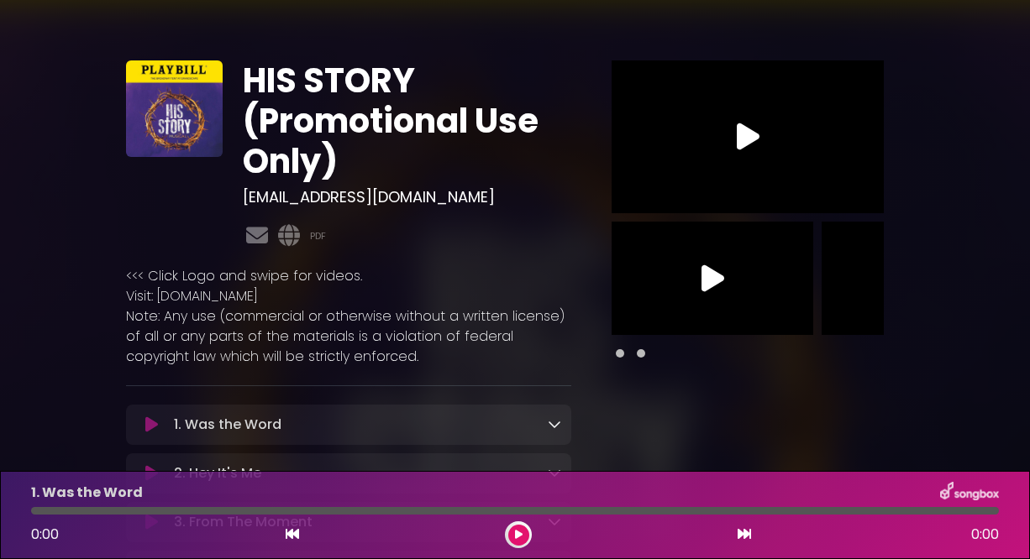
scroll to position [84, 0]
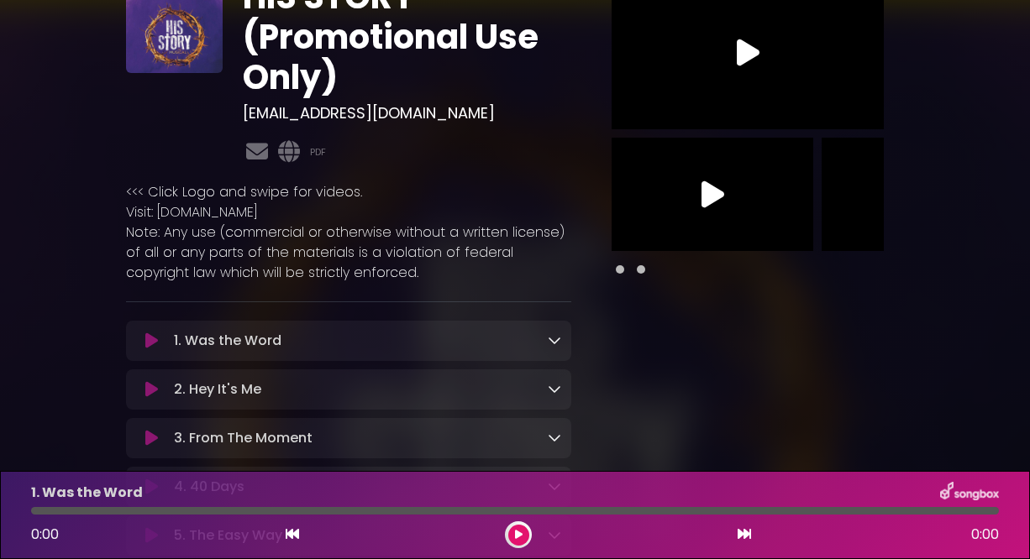
click at [151, 338] on icon at bounding box center [151, 341] width 13 height 17
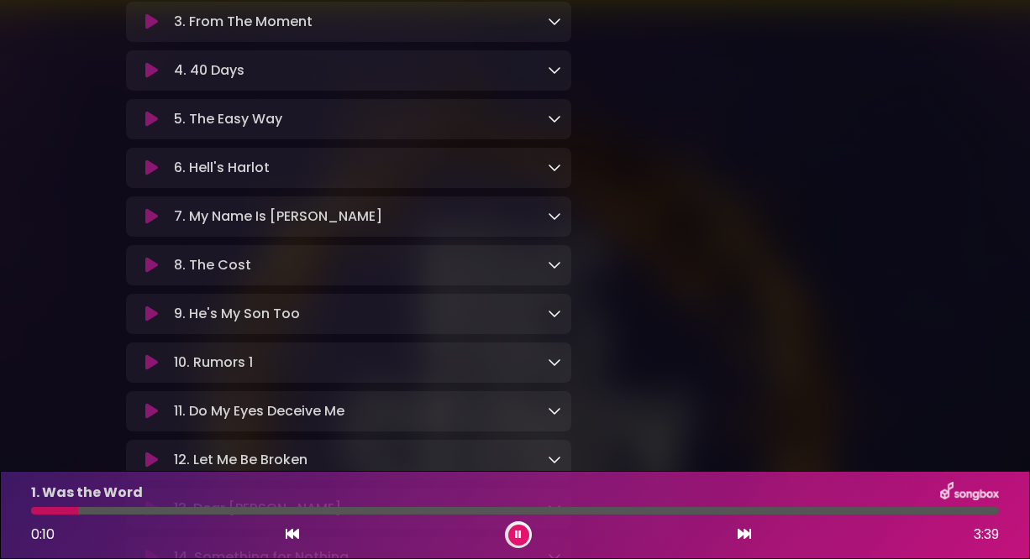
scroll to position [336, 0]
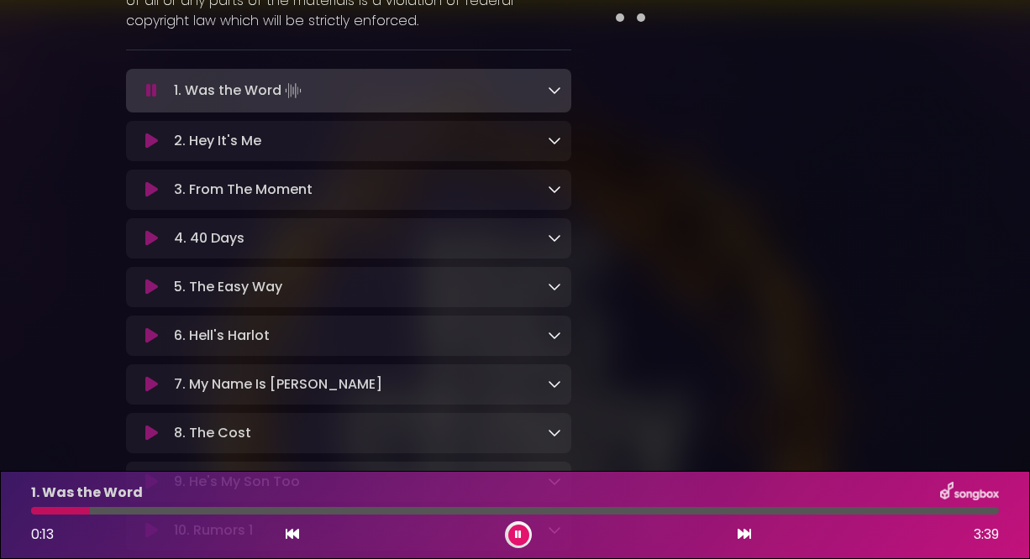
click at [159, 334] on button at bounding box center [151, 336] width 31 height 17
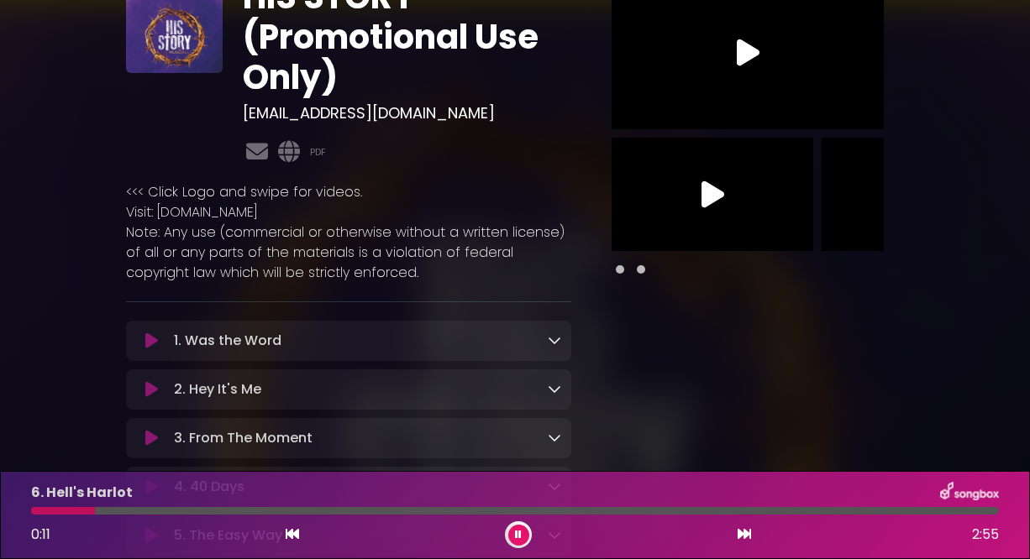
scroll to position [0, 0]
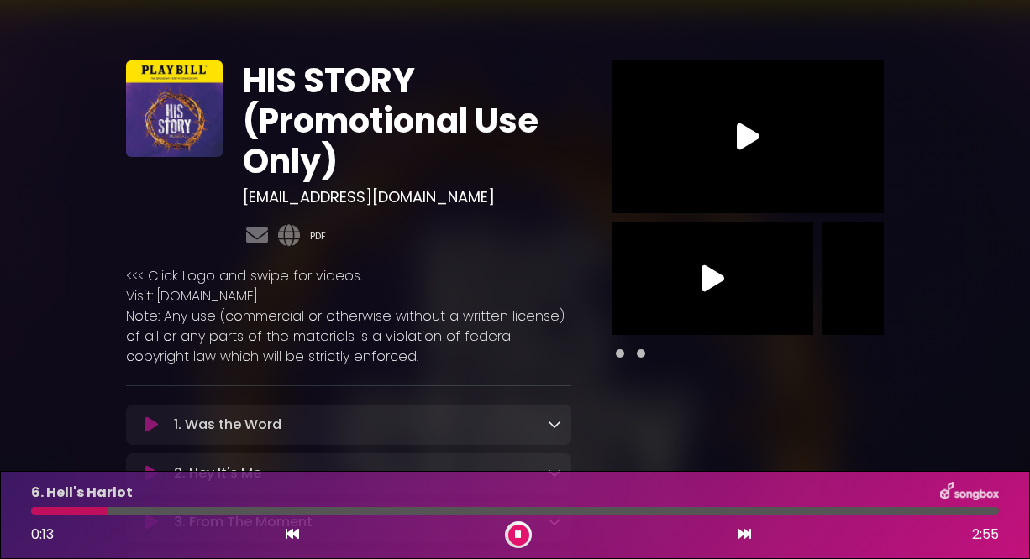
click at [322, 230] on link "PDF" at bounding box center [318, 236] width 16 height 14
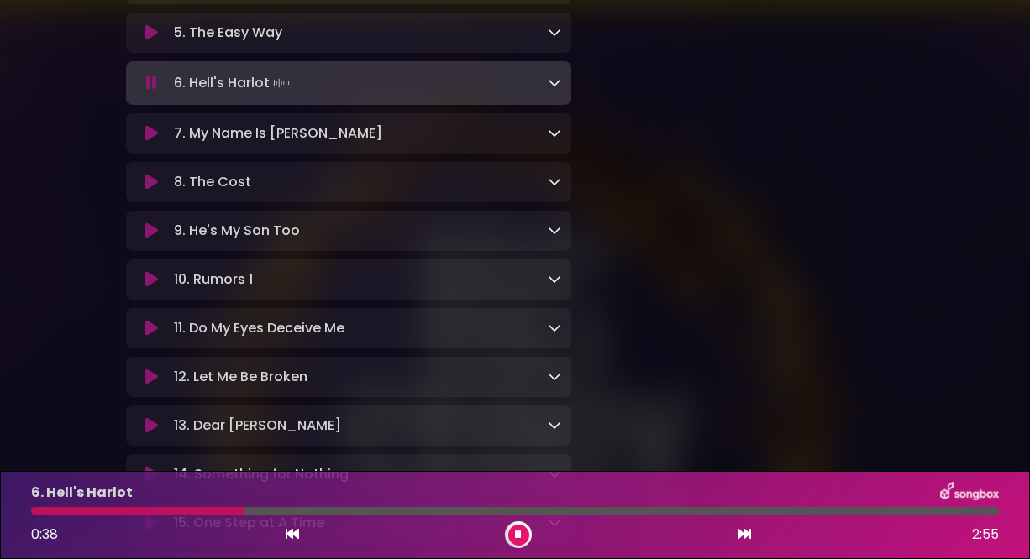
scroll to position [588, 0]
click at [155, 287] on icon at bounding box center [151, 278] width 13 height 17
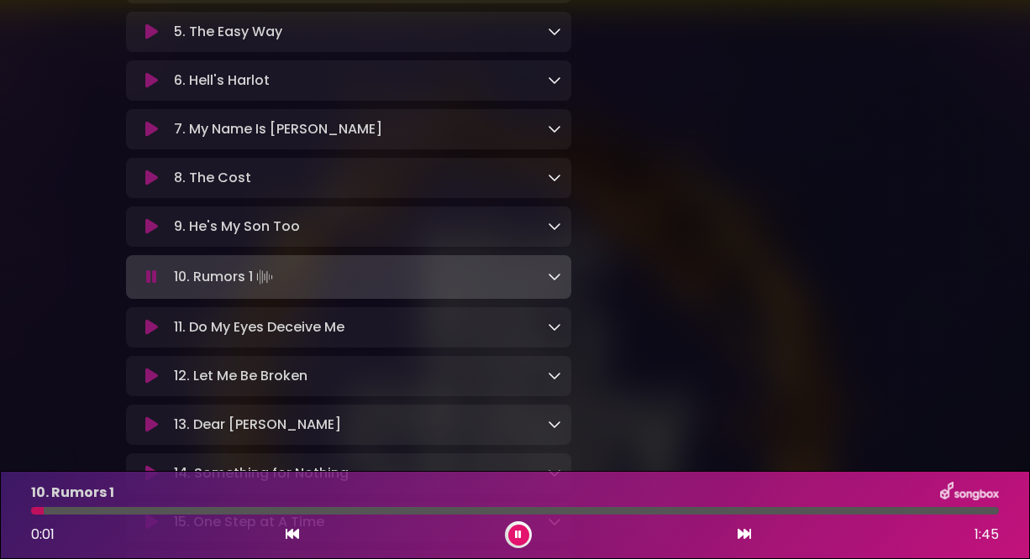
click at [554, 283] on icon at bounding box center [554, 276] width 13 height 13
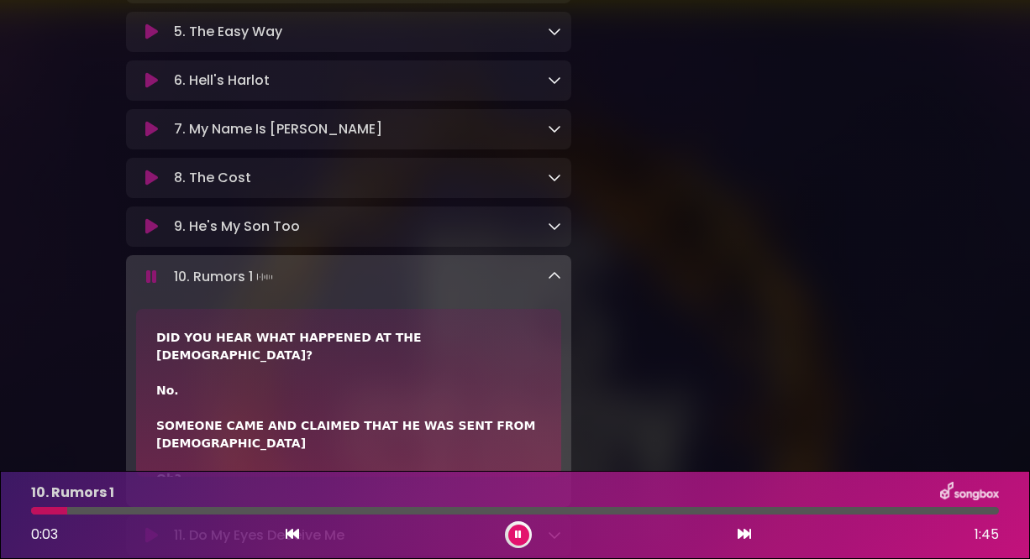
scroll to position [672, 0]
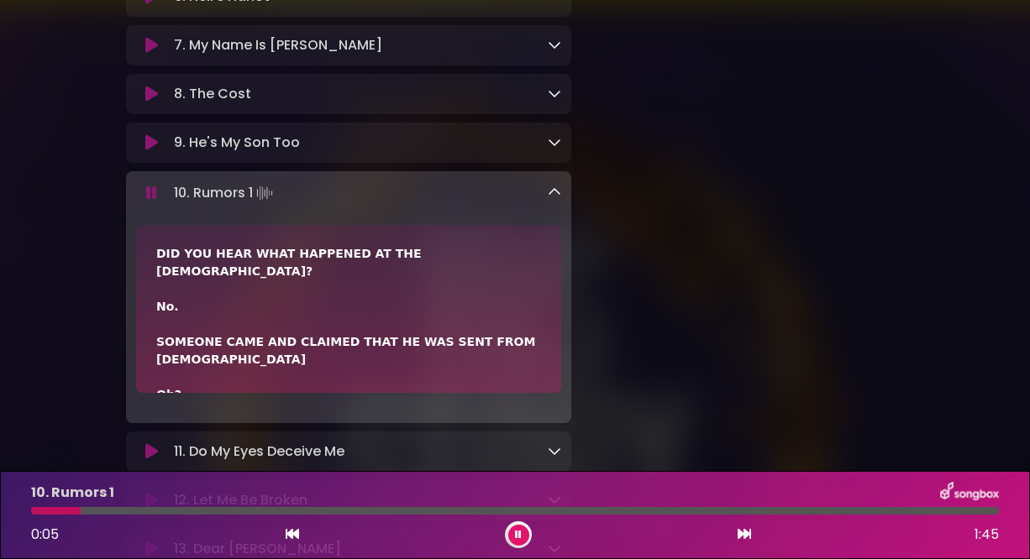
click at [549, 199] on icon at bounding box center [554, 192] width 13 height 13
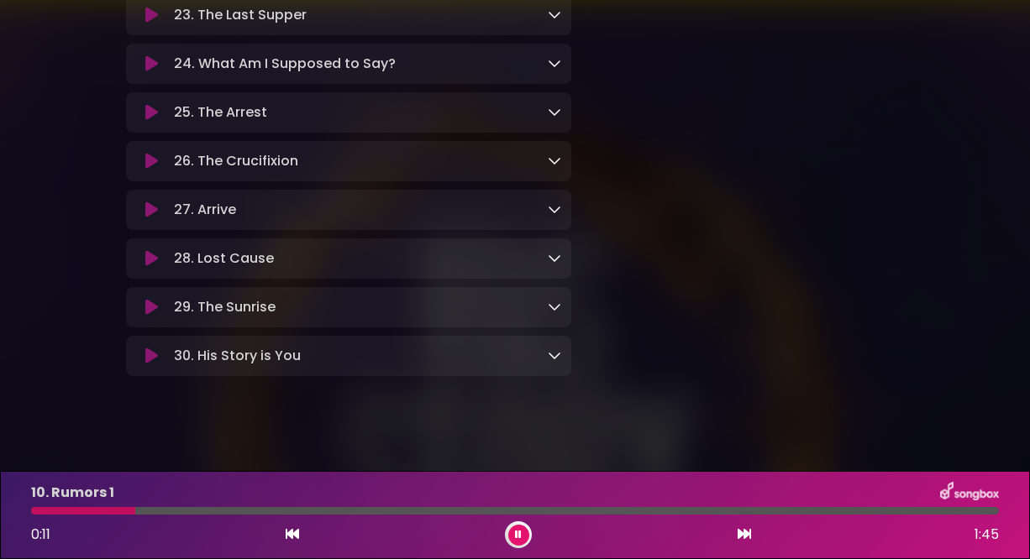
scroll to position [1512, 0]
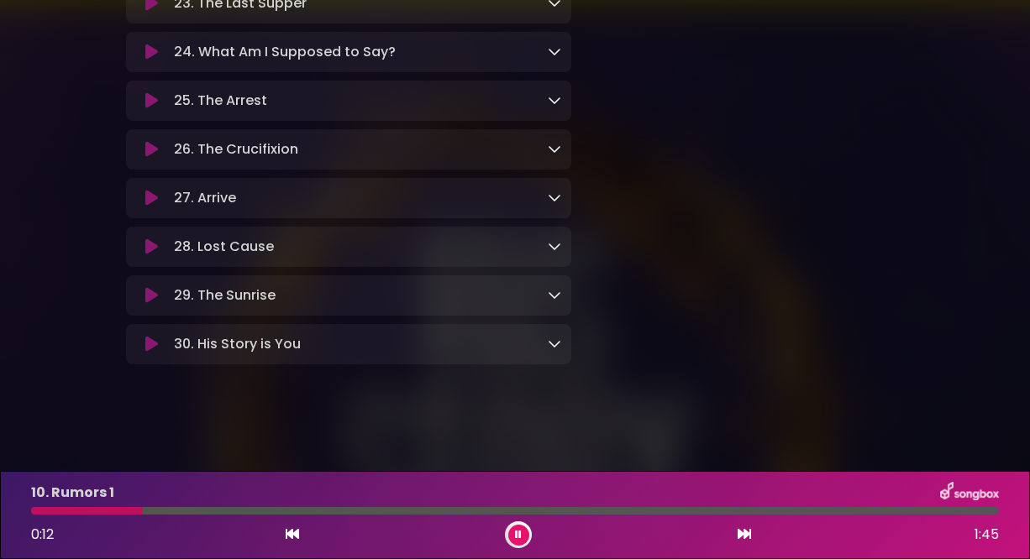
click at [147, 255] on icon at bounding box center [151, 247] width 13 height 17
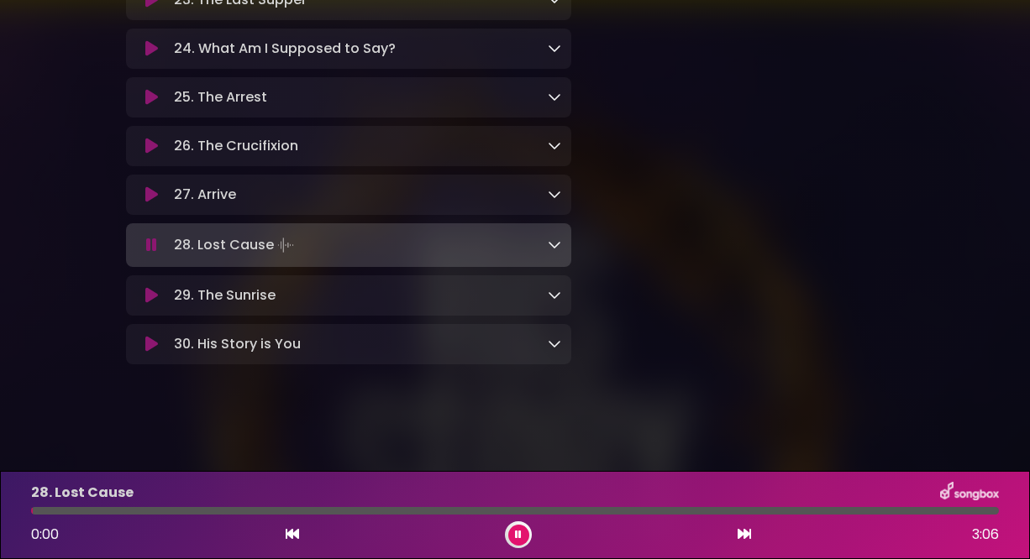
click at [548, 251] on icon at bounding box center [554, 244] width 13 height 13
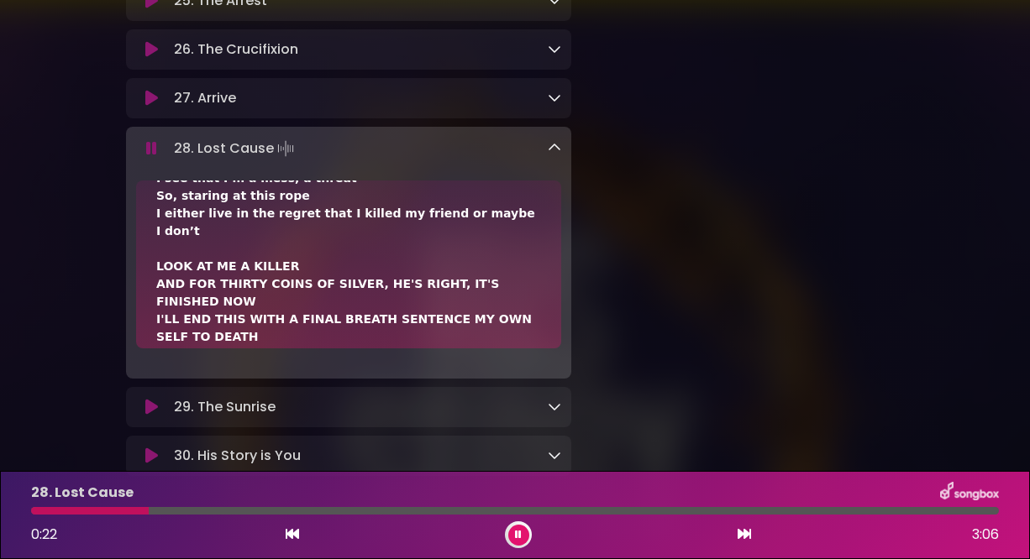
scroll to position [168, 0]
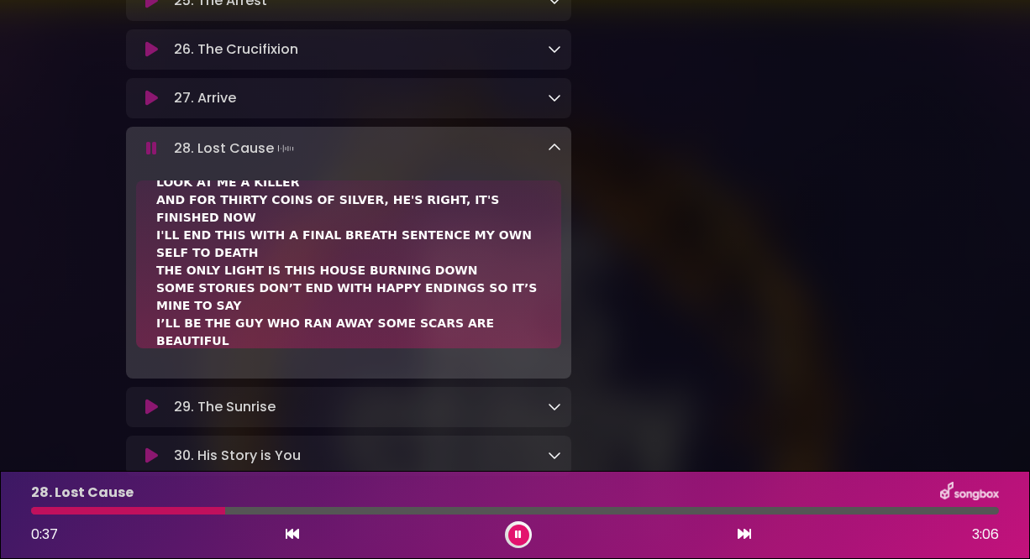
click at [398, 508] on div at bounding box center [515, 511] width 968 height 8
click at [502, 514] on div at bounding box center [515, 511] width 968 height 8
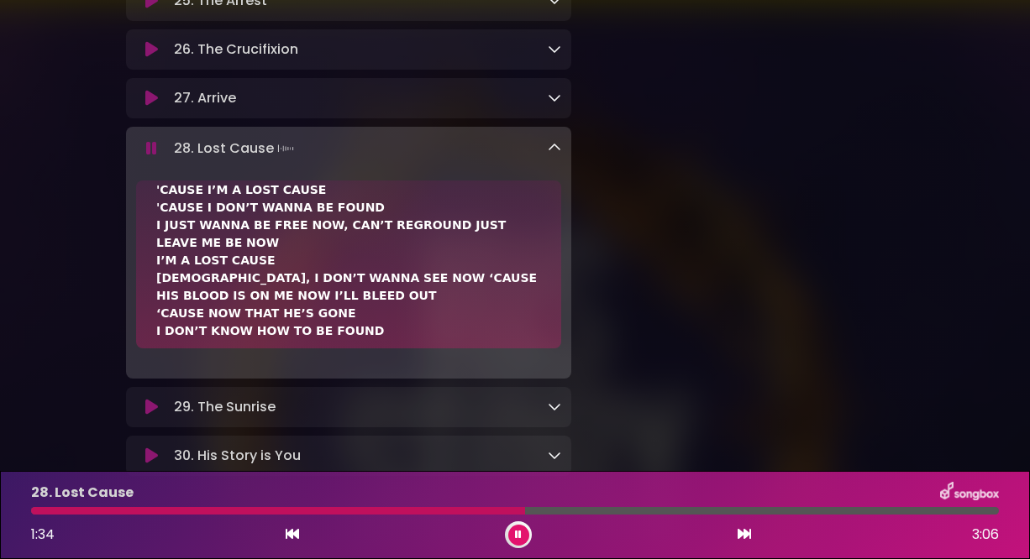
scroll to position [756, 0]
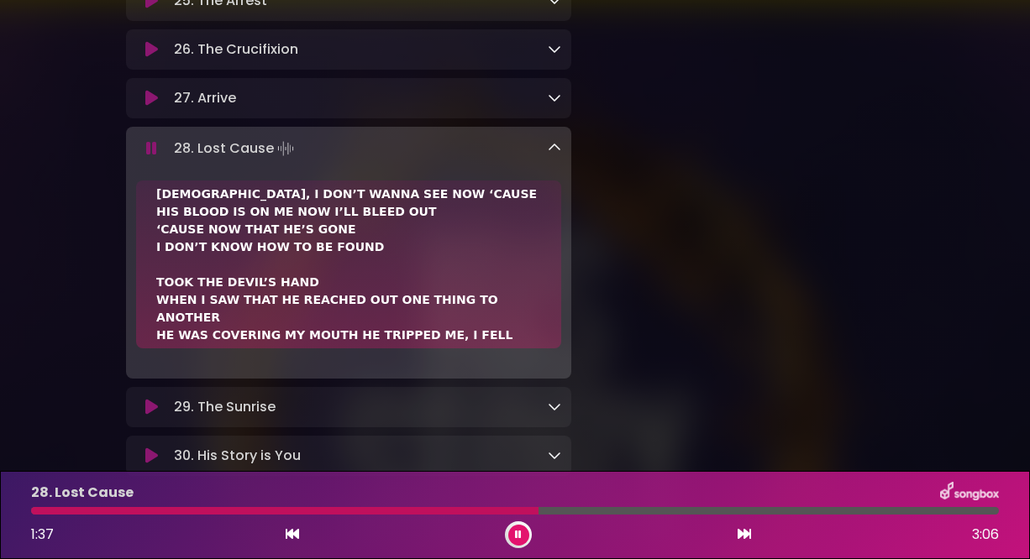
click at [636, 509] on div at bounding box center [515, 511] width 968 height 8
click at [514, 529] on button at bounding box center [518, 535] width 21 height 21
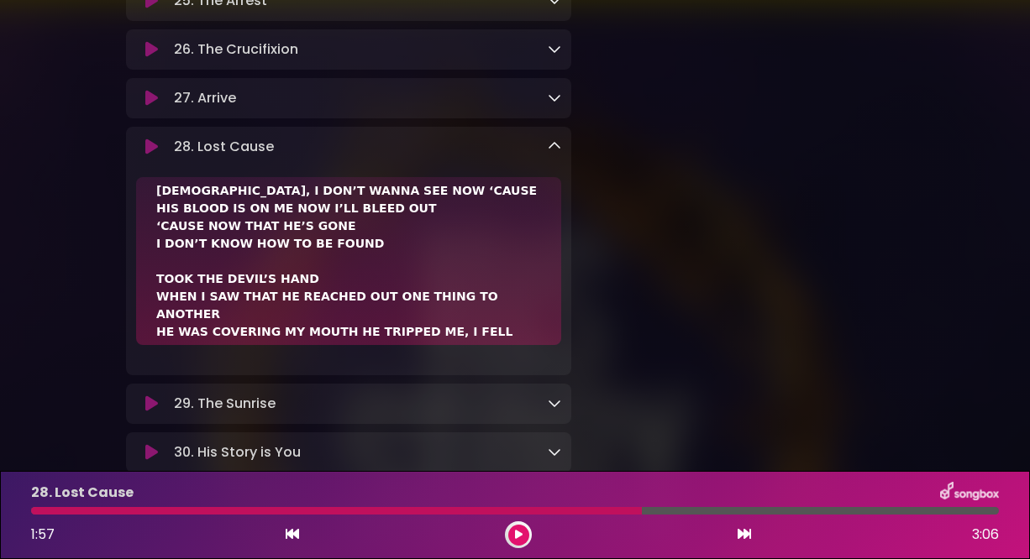
click at [448, 414] on div "29. The Sunrise Loading Track..." at bounding box center [364, 404] width 394 height 20
click at [554, 410] on icon at bounding box center [554, 402] width 13 height 13
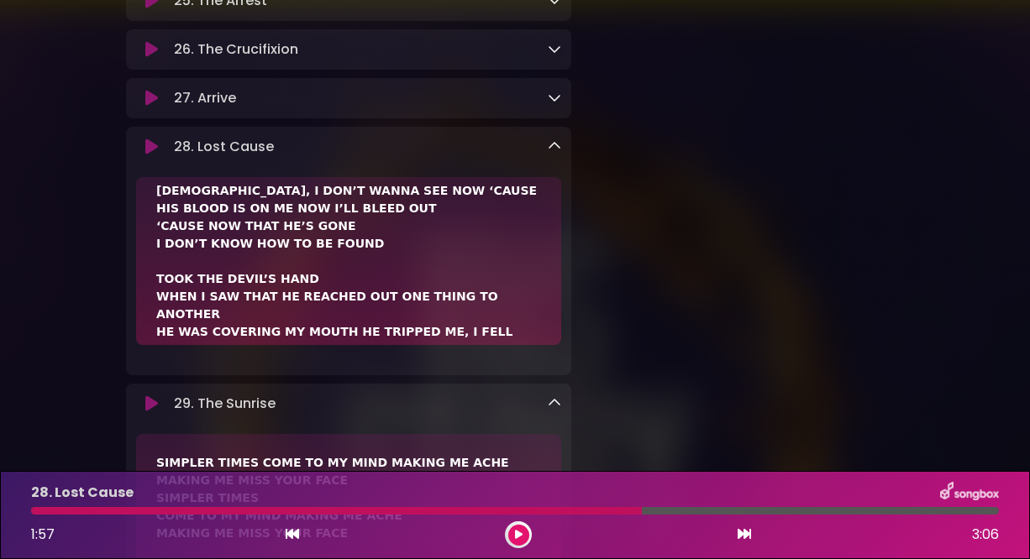
scroll to position [1944, 0]
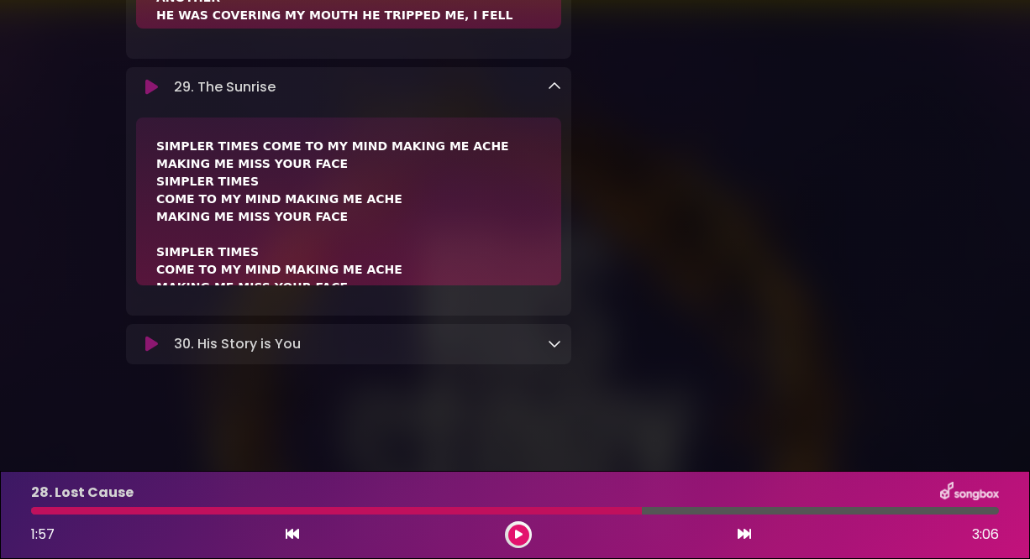
click at [541, 339] on div "30. His Story is You Loading Track..." at bounding box center [364, 344] width 394 height 20
click at [550, 344] on icon at bounding box center [554, 343] width 13 height 13
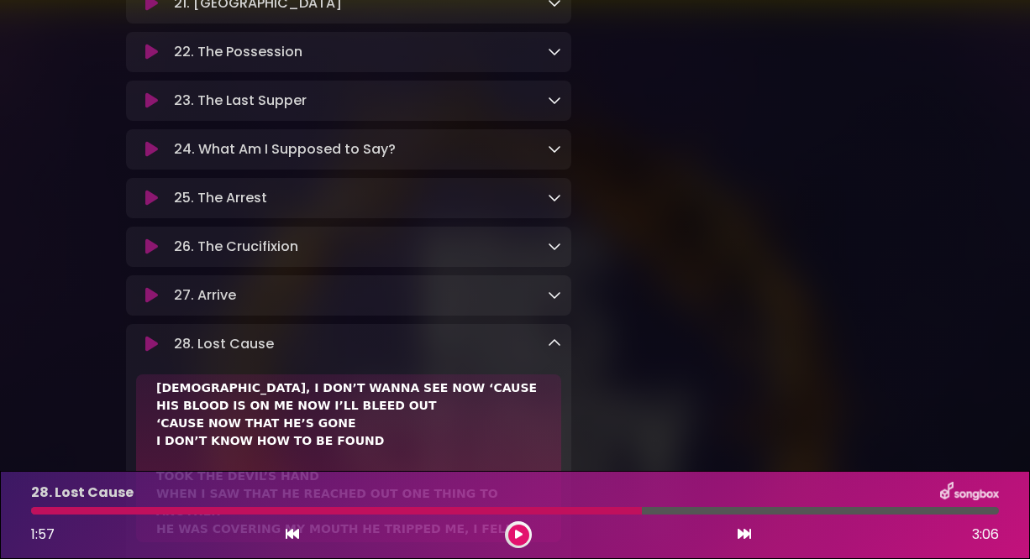
scroll to position [1312, 0]
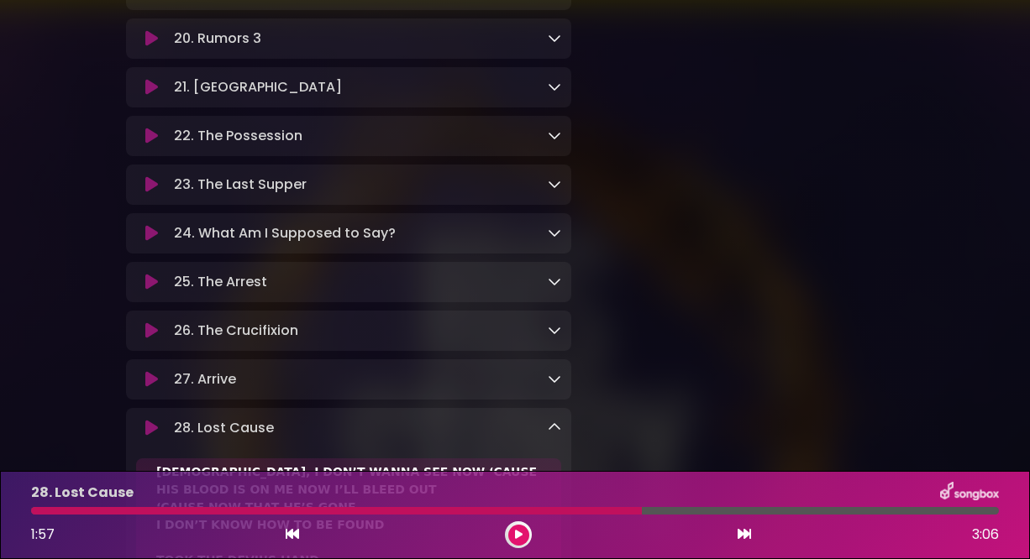
click at [555, 288] on icon at bounding box center [554, 281] width 13 height 13
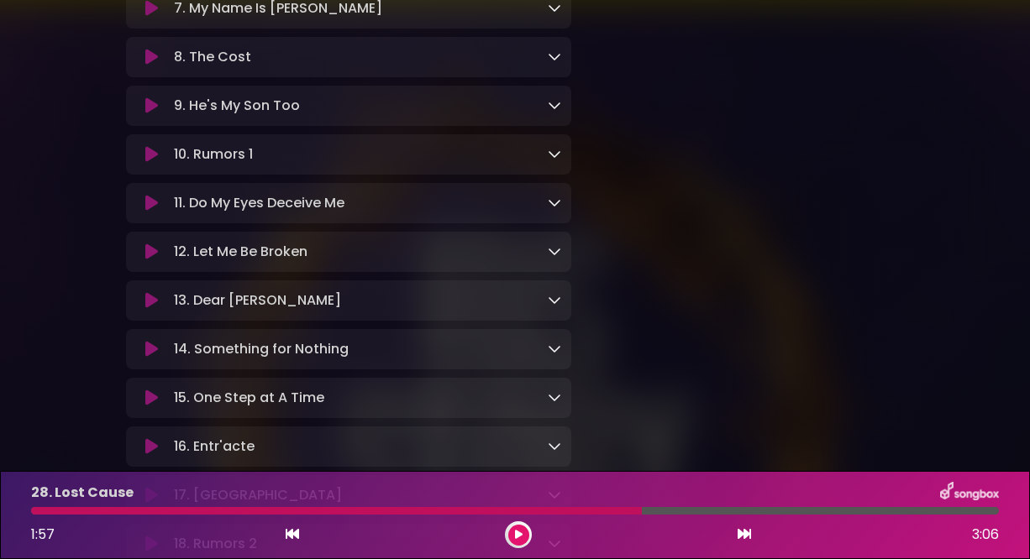
scroll to position [640, 0]
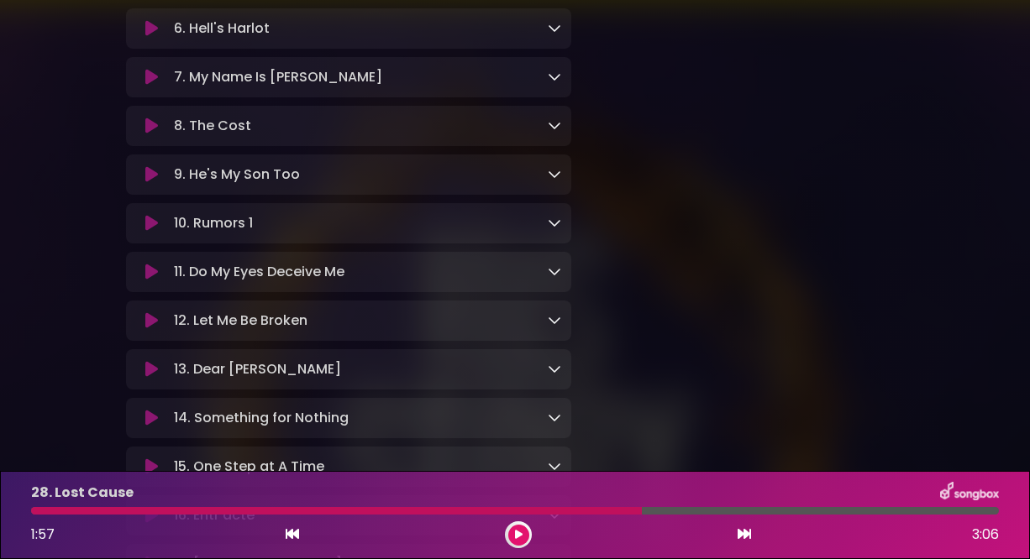
click at [559, 375] on icon at bounding box center [554, 368] width 13 height 13
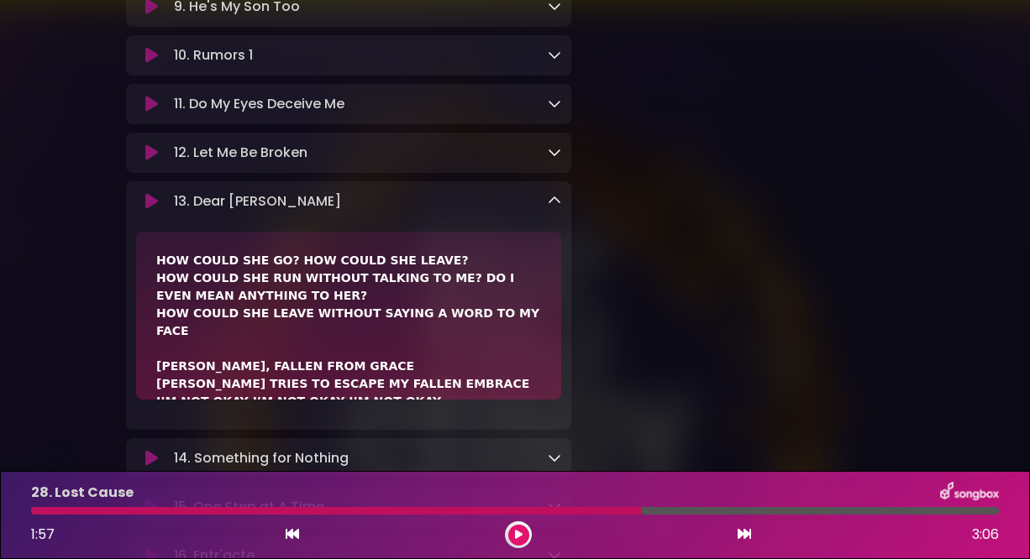
scroll to position [66, 0]
